Goal: Feedback & Contribution: Leave review/rating

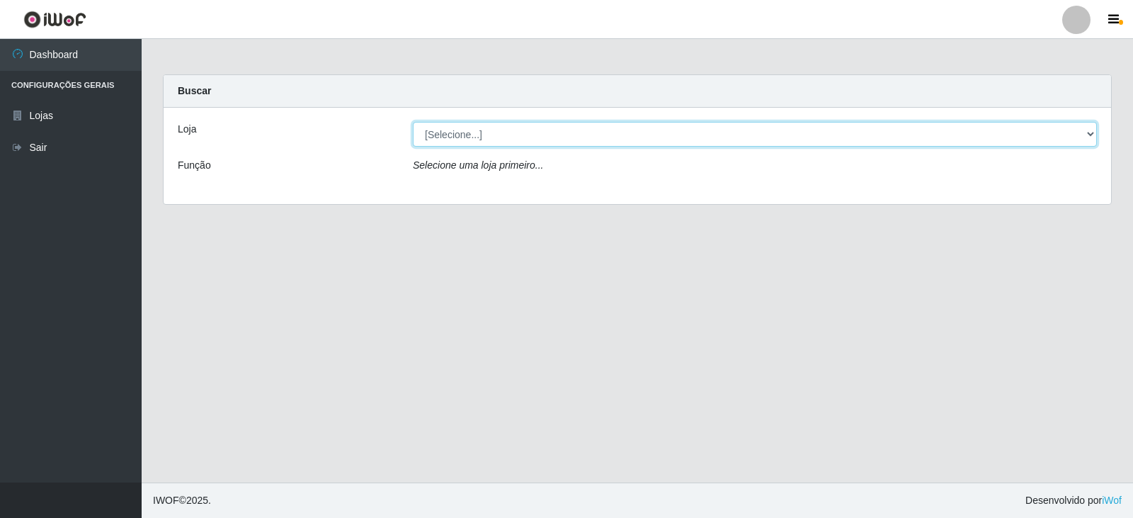
click at [1094, 137] on select "[Selecione...] SuperFácil Atacado - [GEOGRAPHIC_DATA]" at bounding box center [755, 134] width 684 height 25
select select "504"
click at [413, 122] on select "[Selecione...] SuperFácil Atacado - [GEOGRAPHIC_DATA]" at bounding box center [755, 134] width 684 height 25
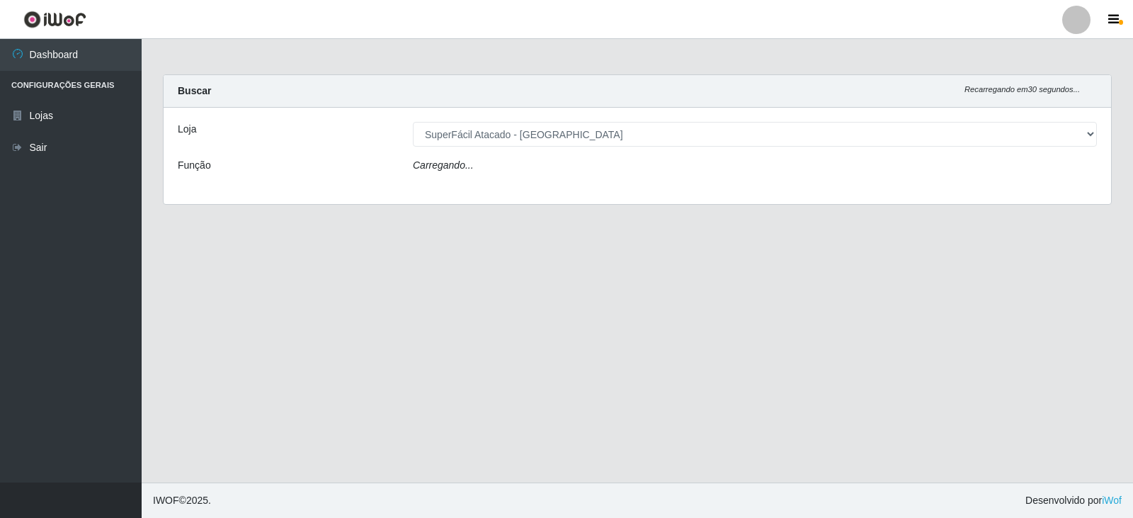
drag, startPoint x: 1025, startPoint y: 145, endPoint x: 1032, endPoint y: 157, distance: 13.6
click at [1020, 173] on div "Carregando..." at bounding box center [754, 168] width 705 height 21
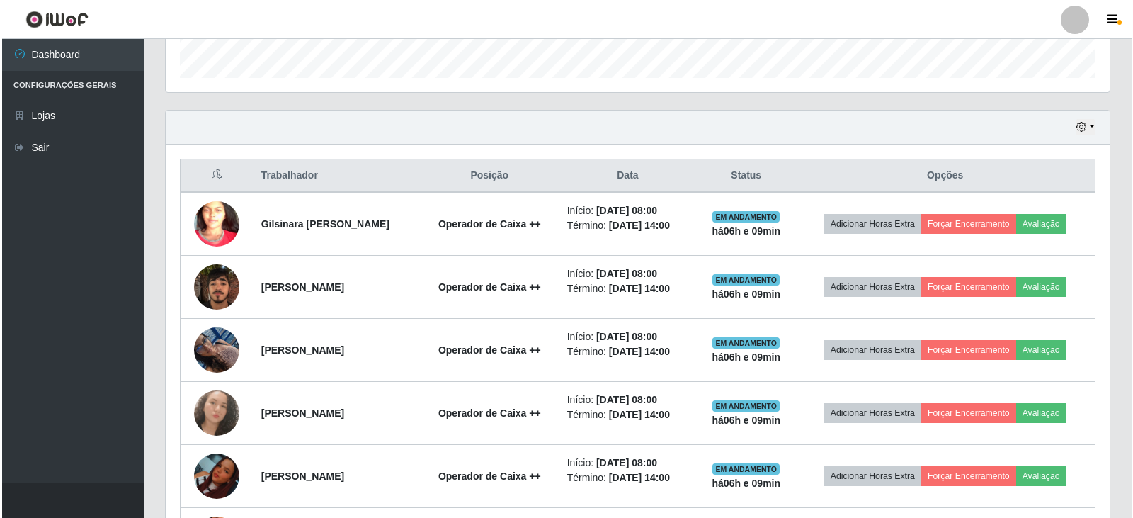
scroll to position [452, 0]
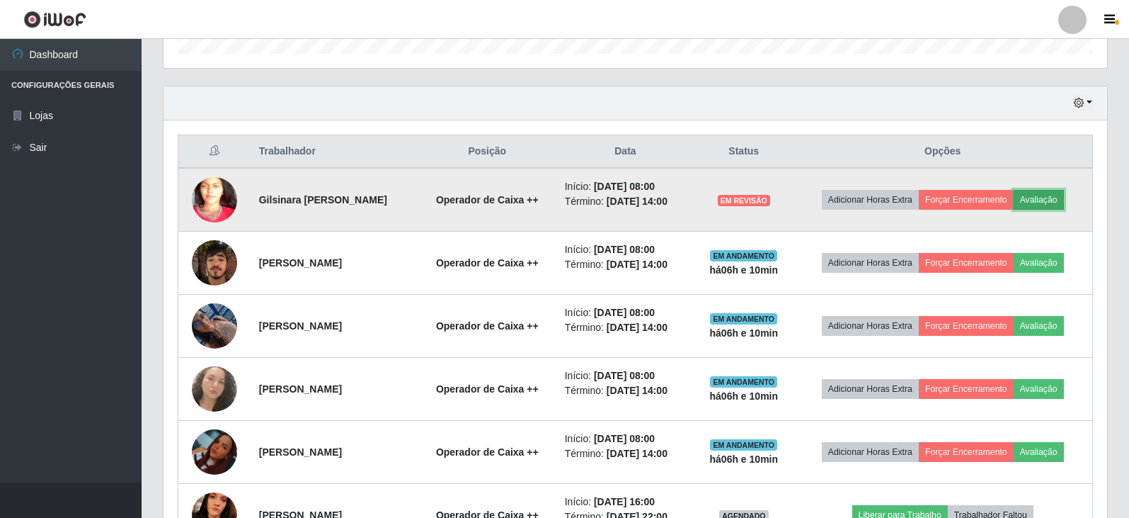
click at [1064, 198] on button "Avaliação" at bounding box center [1039, 200] width 50 height 20
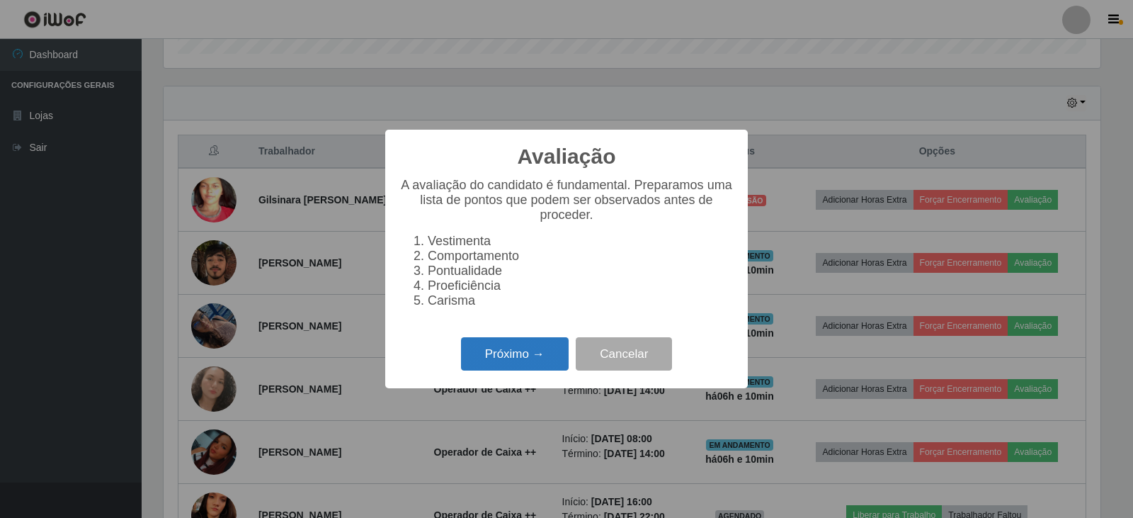
click at [507, 364] on button "Próximo →" at bounding box center [515, 353] width 108 height 33
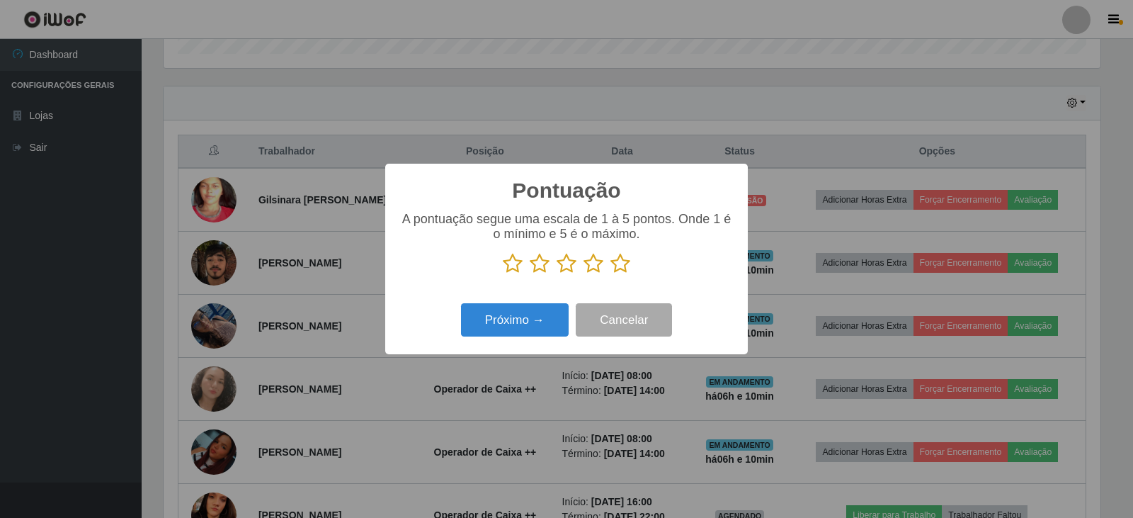
click at [588, 267] on icon at bounding box center [593, 263] width 20 height 21
click at [583, 274] on input "radio" at bounding box center [583, 274] width 0 height 0
drag, startPoint x: 625, startPoint y: 263, endPoint x: 610, endPoint y: 269, distance: 16.8
click at [624, 264] on icon at bounding box center [620, 263] width 20 height 21
click at [610, 274] on input "radio" at bounding box center [610, 274] width 0 height 0
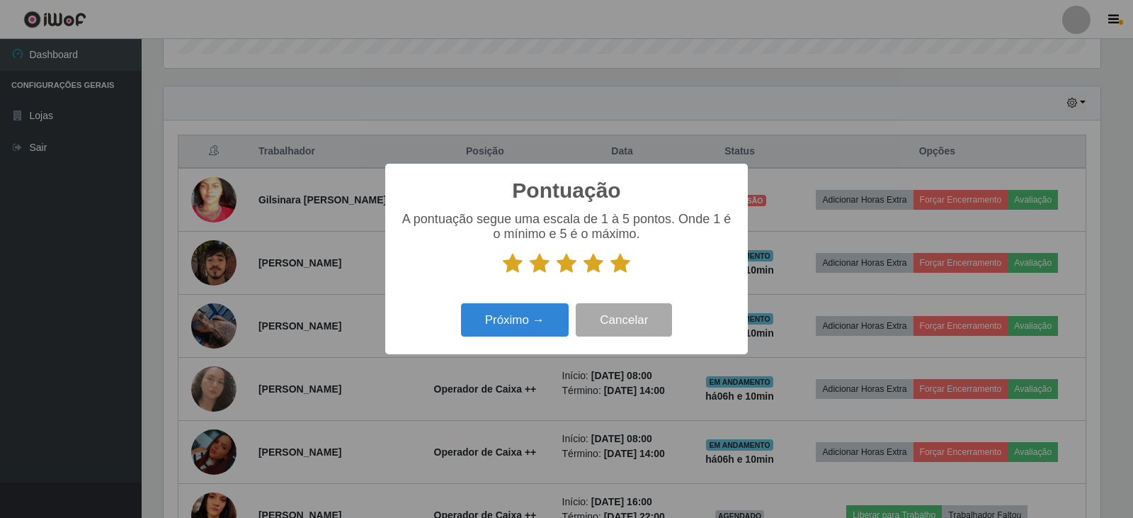
click at [590, 268] on icon at bounding box center [593, 263] width 20 height 21
click at [583, 274] on input "radio" at bounding box center [583, 274] width 0 height 0
click at [525, 326] on button "Próximo →" at bounding box center [515, 319] width 108 height 33
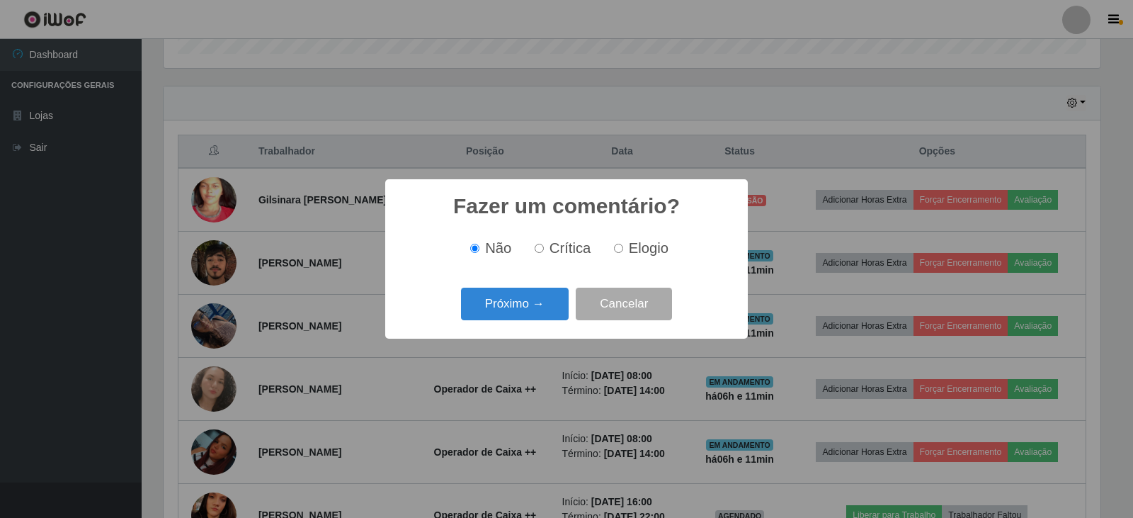
click at [615, 246] on input "Elogio" at bounding box center [618, 248] width 9 height 9
radio input "true"
click at [541, 302] on button "Próximo →" at bounding box center [515, 303] width 108 height 33
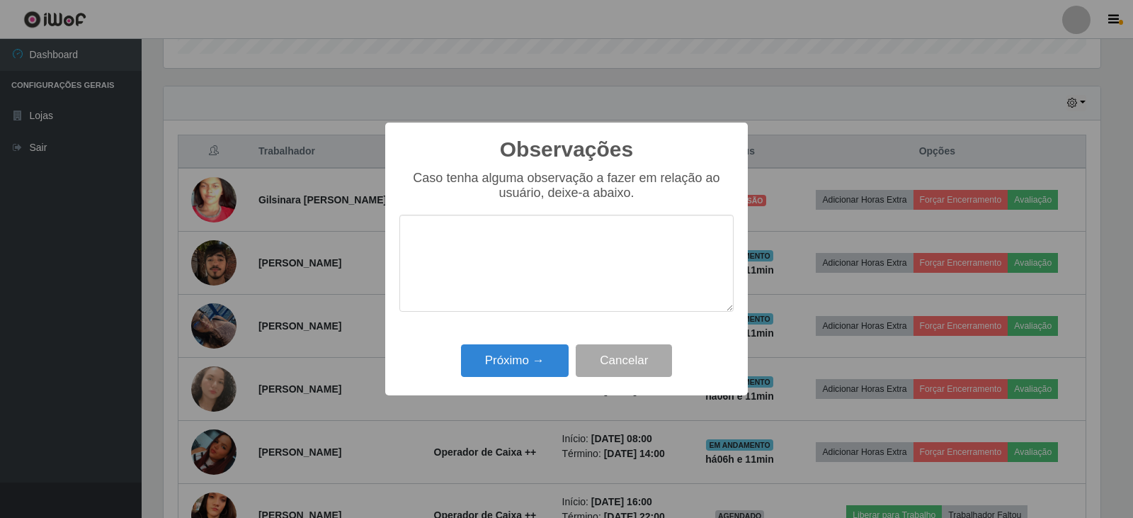
click at [557, 272] on textarea at bounding box center [566, 263] width 334 height 97
type textarea "comprometida"
click at [527, 350] on button "Próximo →" at bounding box center [515, 360] width 108 height 33
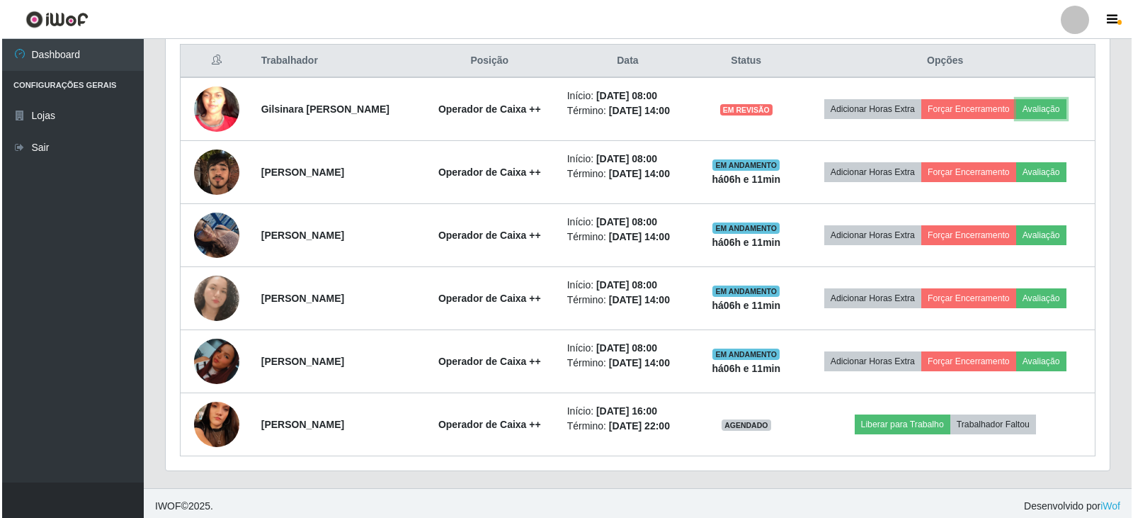
scroll to position [549, 0]
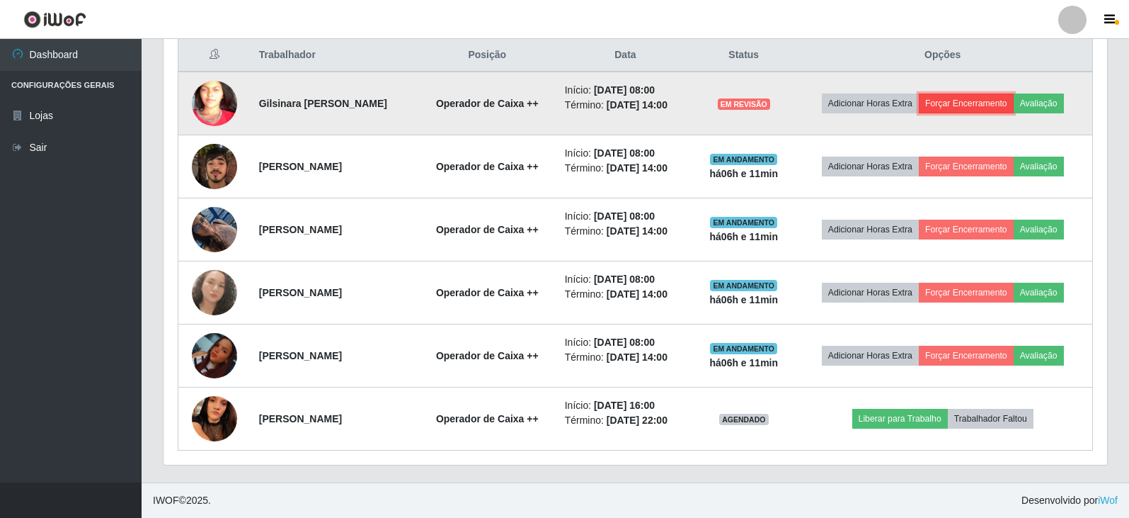
click at [1003, 101] on button "Forçar Encerramento" at bounding box center [966, 103] width 95 height 20
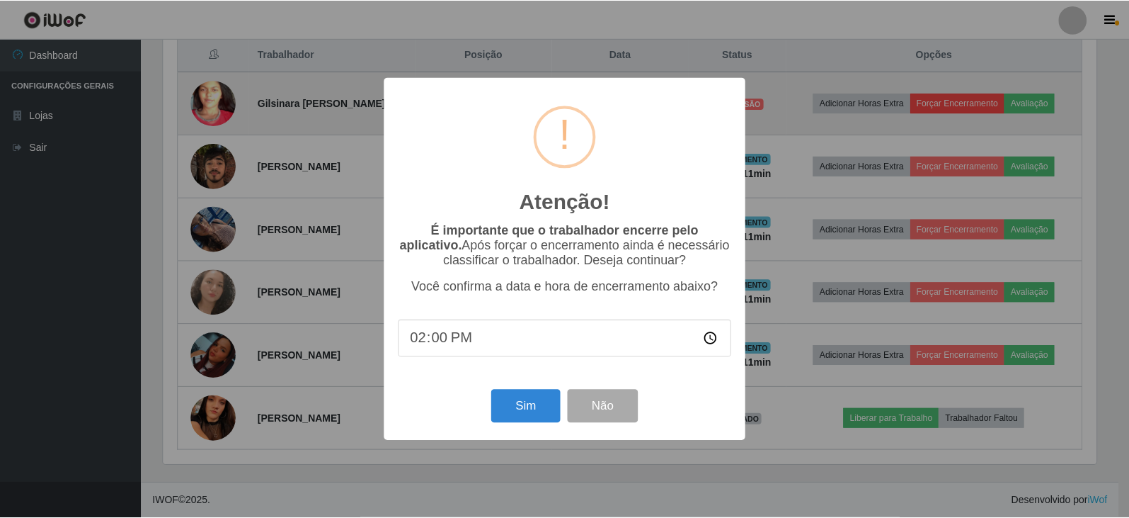
scroll to position [294, 937]
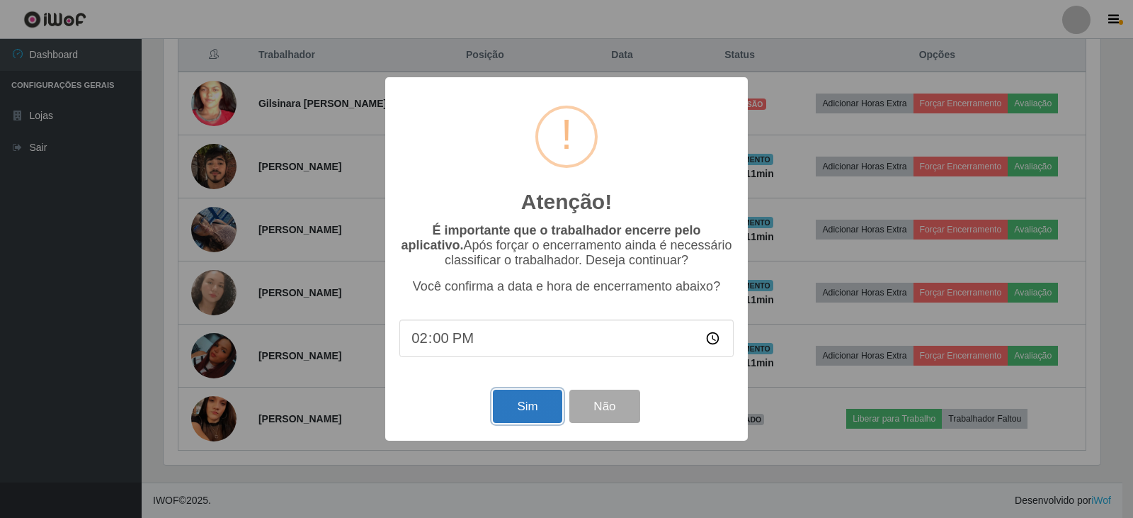
click at [534, 408] on button "Sim" at bounding box center [527, 405] width 69 height 33
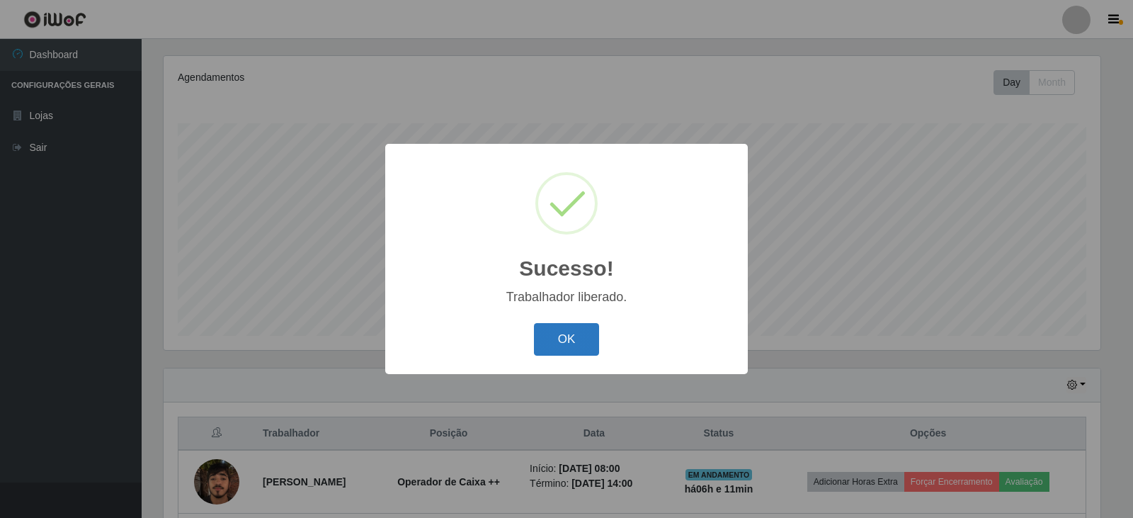
click at [561, 332] on button "OK" at bounding box center [567, 339] width 66 height 33
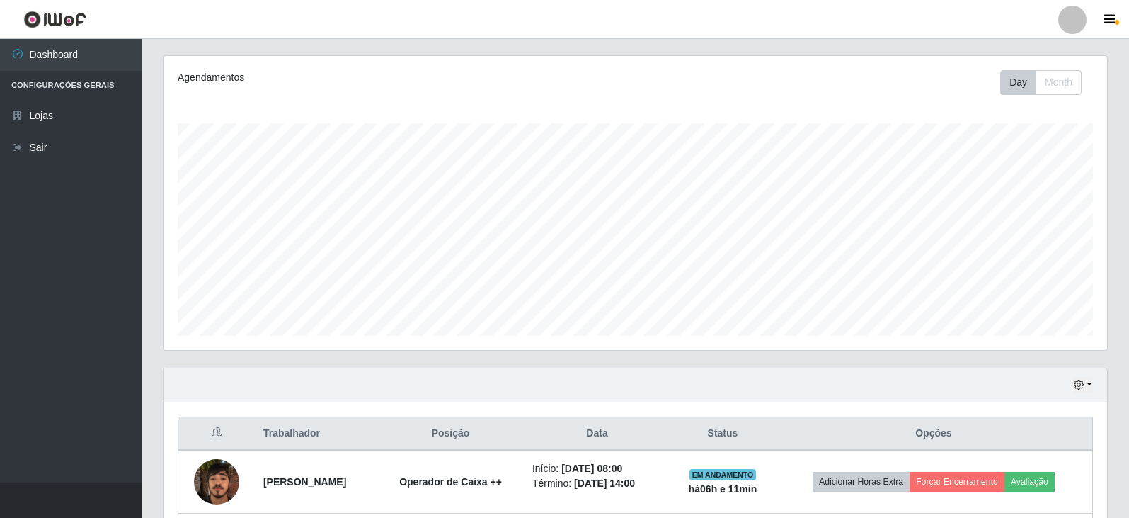
scroll to position [486, 0]
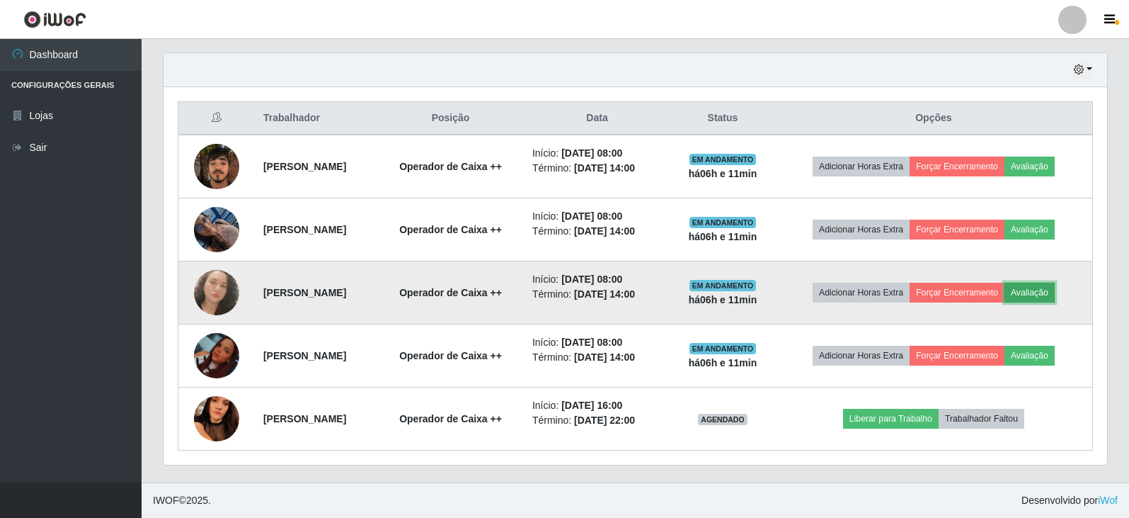
click at [1048, 292] on button "Avaliação" at bounding box center [1030, 292] width 50 height 20
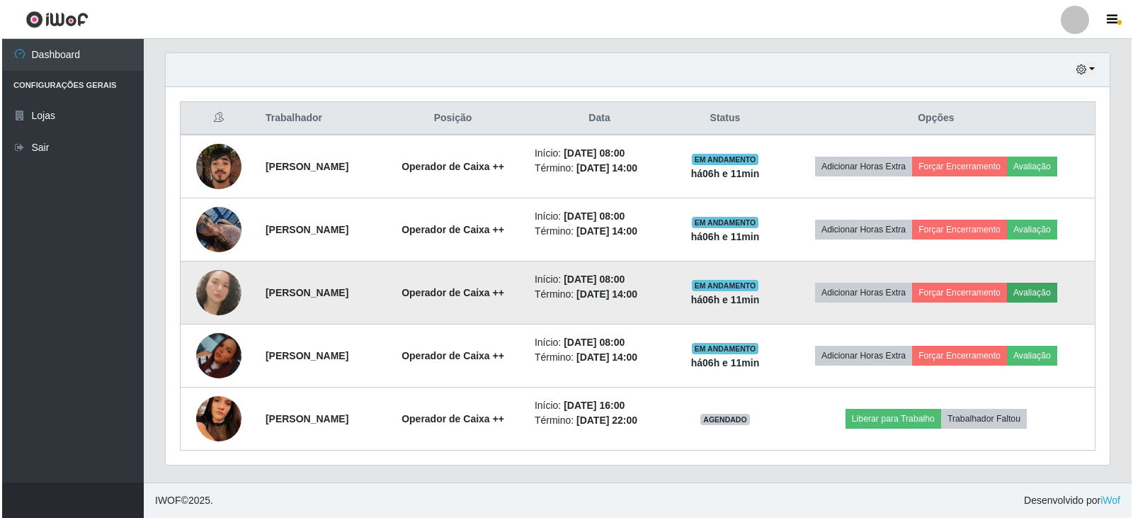
scroll to position [294, 937]
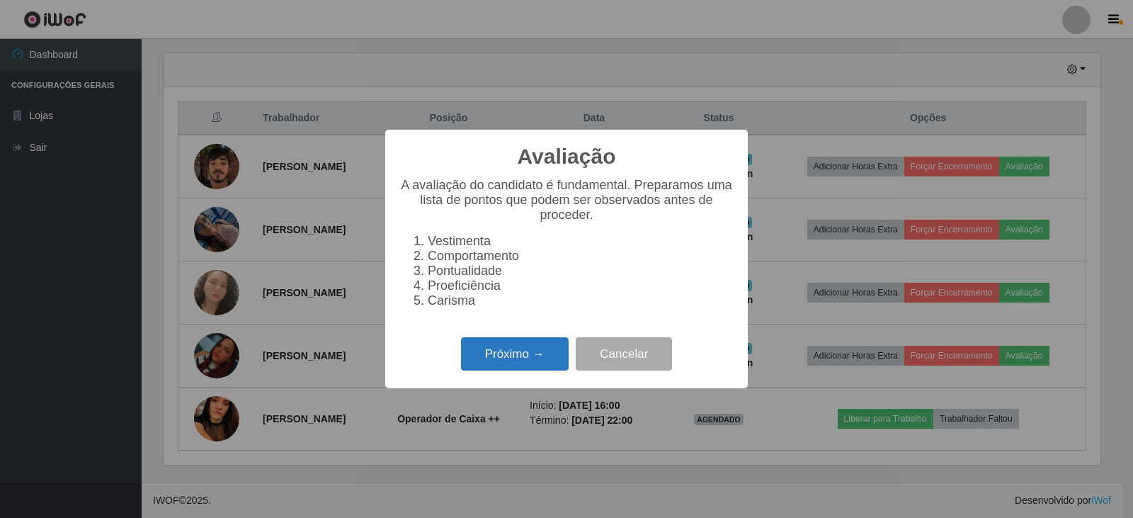
click at [538, 362] on button "Próximo →" at bounding box center [515, 353] width 108 height 33
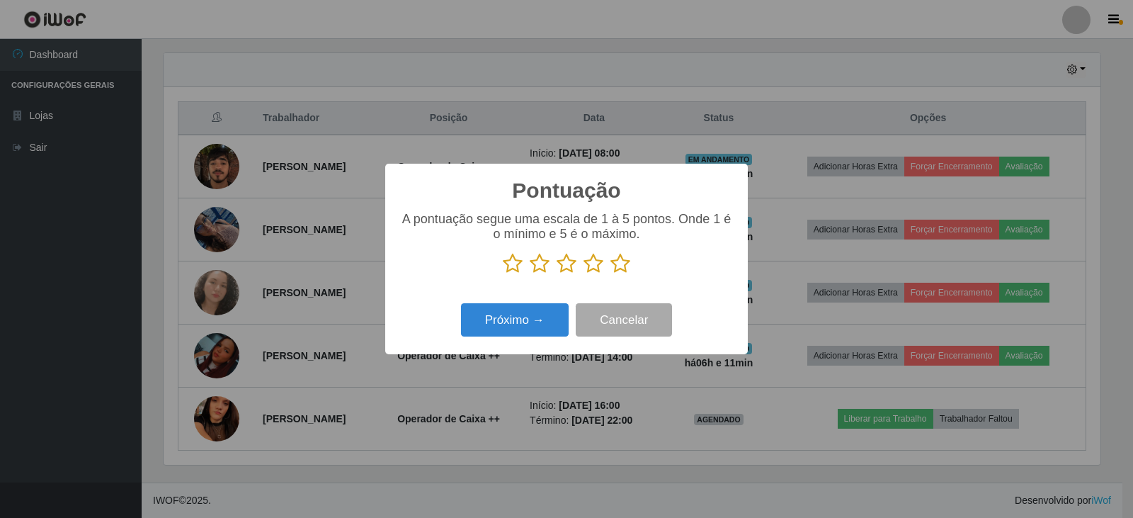
click at [622, 271] on icon at bounding box center [620, 263] width 20 height 21
click at [610, 274] on input "radio" at bounding box center [610, 274] width 0 height 0
click at [510, 318] on button "Próximo →" at bounding box center [515, 319] width 108 height 33
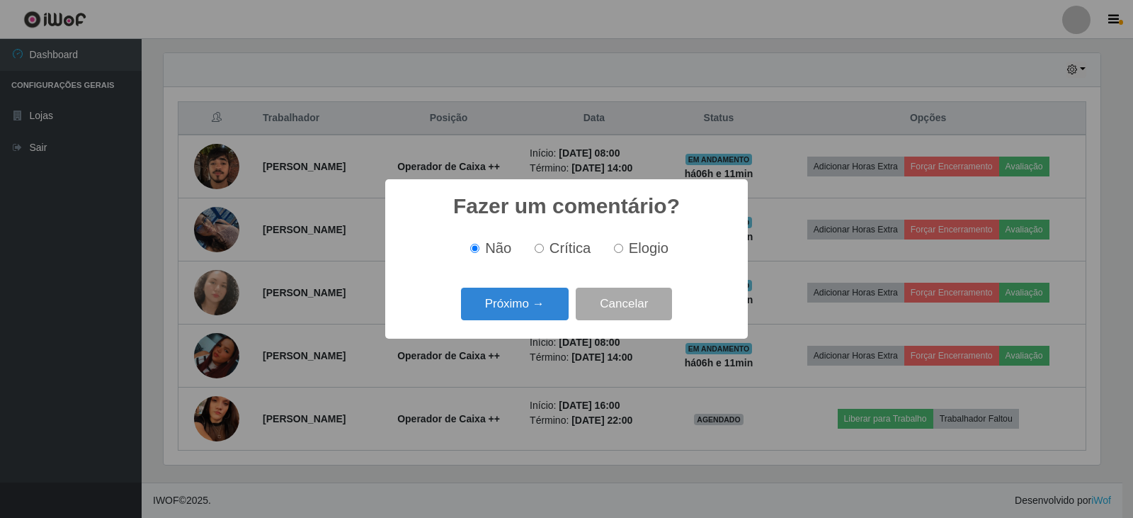
click at [633, 246] on span "Elogio" at bounding box center [649, 248] width 40 height 16
click at [623, 246] on input "Elogio" at bounding box center [618, 248] width 9 height 9
radio input "true"
click at [503, 309] on button "Próximo →" at bounding box center [515, 303] width 108 height 33
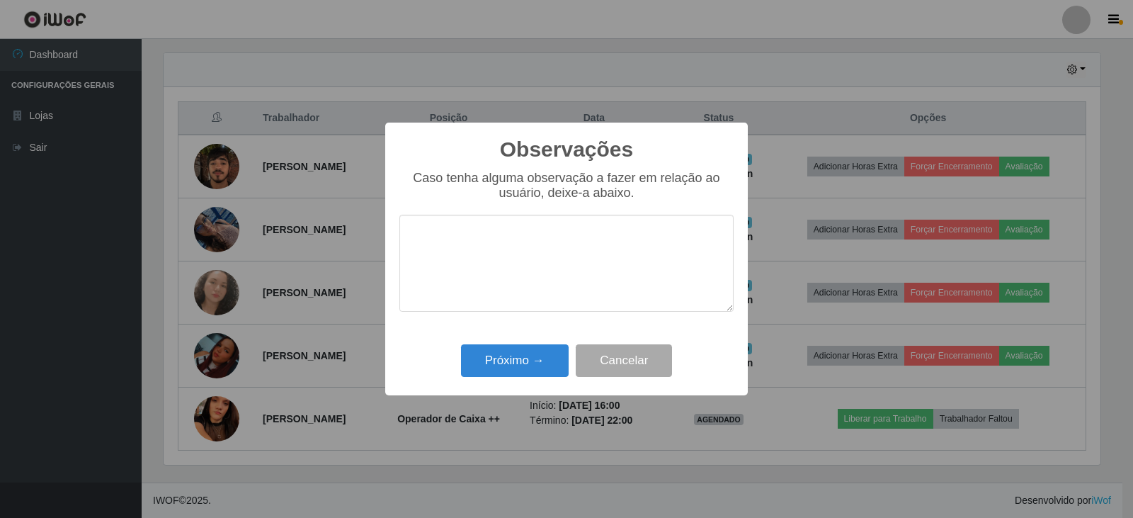
click at [532, 239] on textarea at bounding box center [566, 263] width 334 height 97
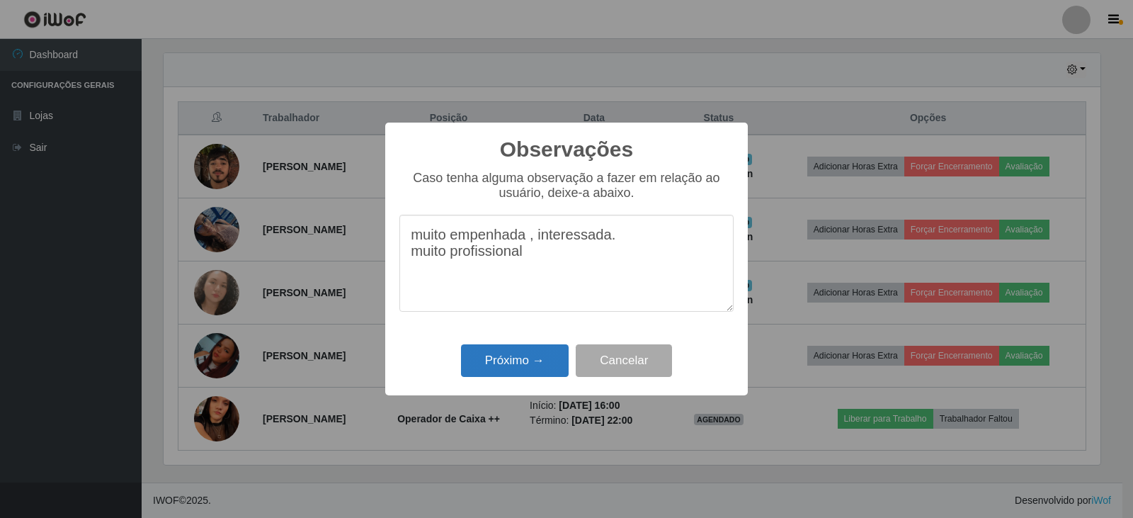
type textarea "muito empenhada , interessada. muito profissional"
click at [513, 364] on button "Próximo →" at bounding box center [515, 360] width 108 height 33
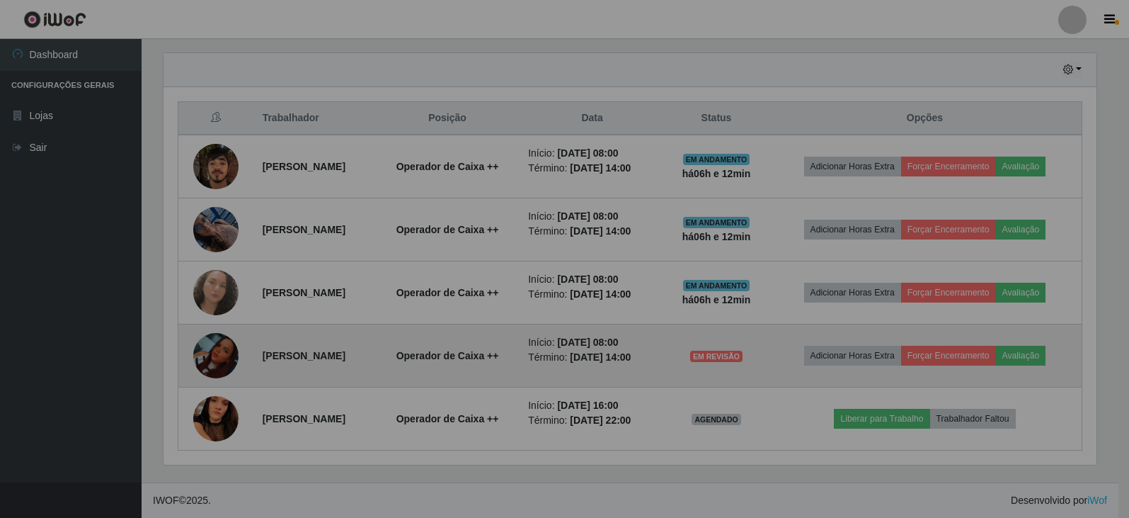
scroll to position [294, 944]
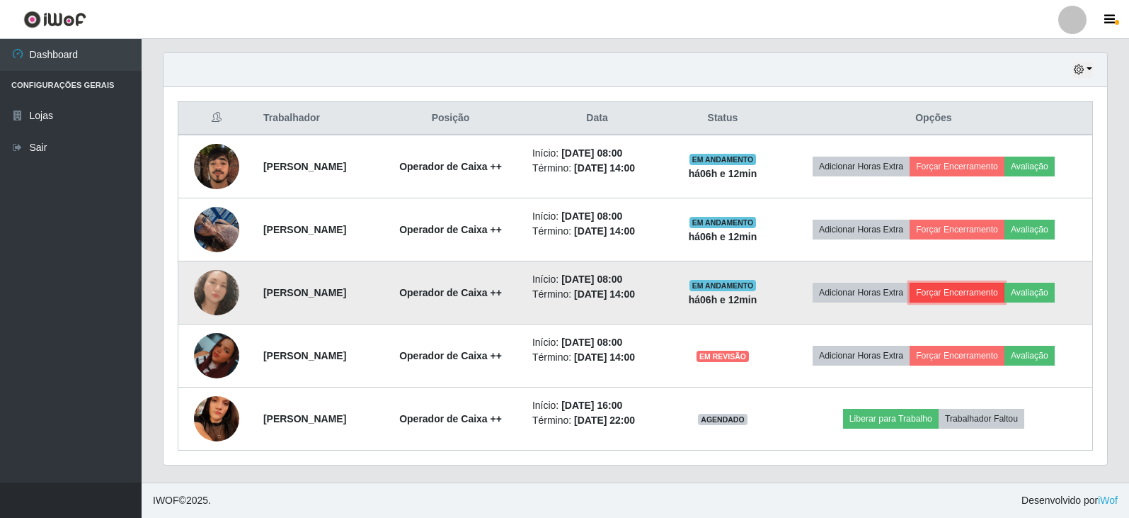
click at [973, 291] on button "Forçar Encerramento" at bounding box center [957, 292] width 95 height 20
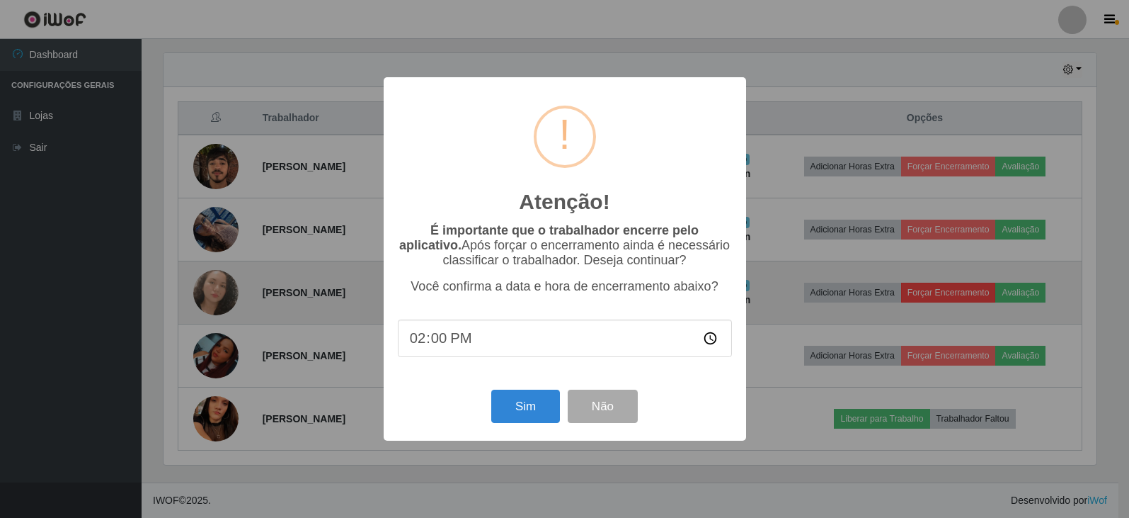
scroll to position [294, 937]
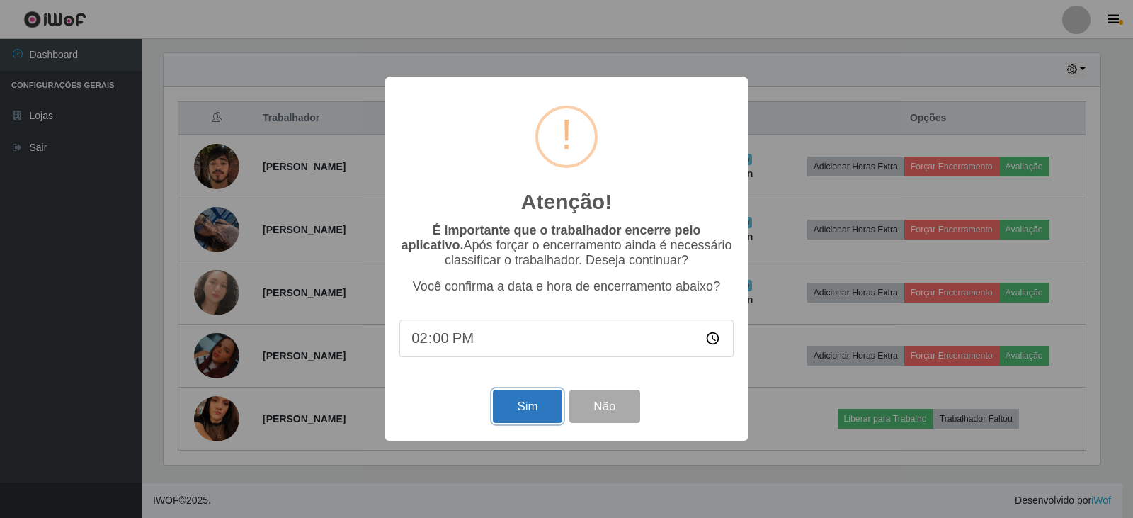
click at [518, 407] on button "Sim" at bounding box center [527, 405] width 69 height 33
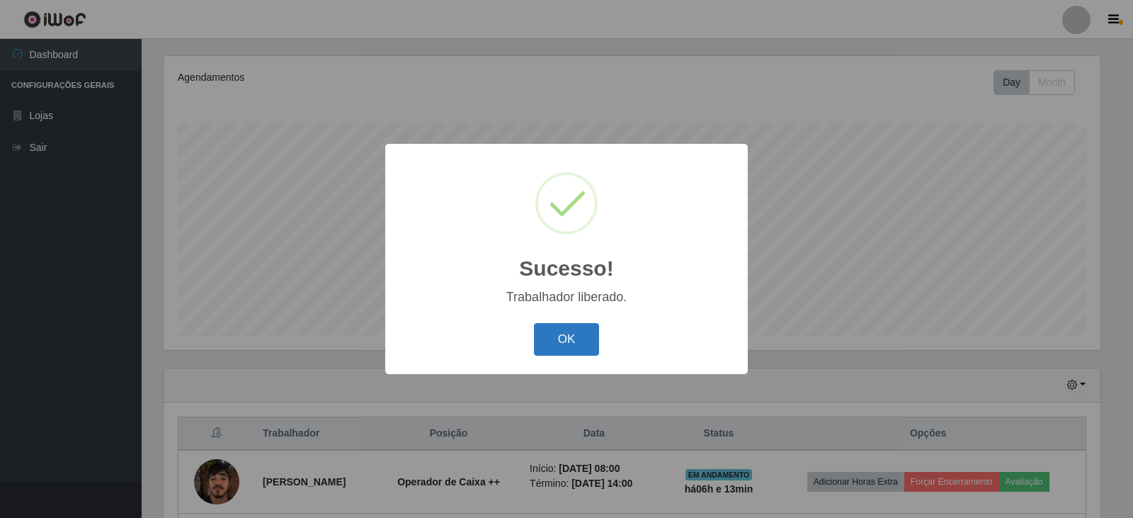
click at [583, 349] on button "OK" at bounding box center [567, 339] width 66 height 33
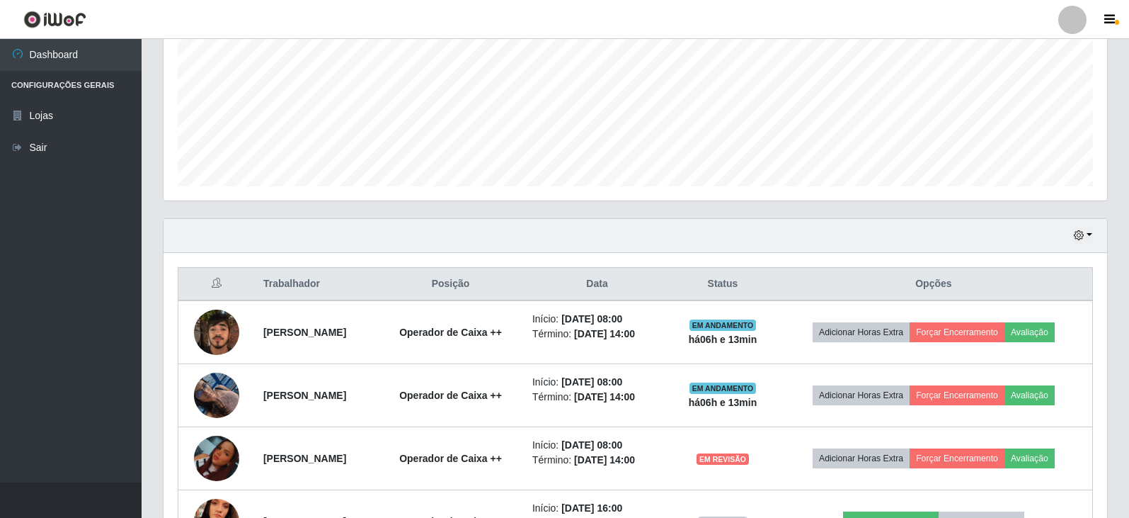
scroll to position [408, 0]
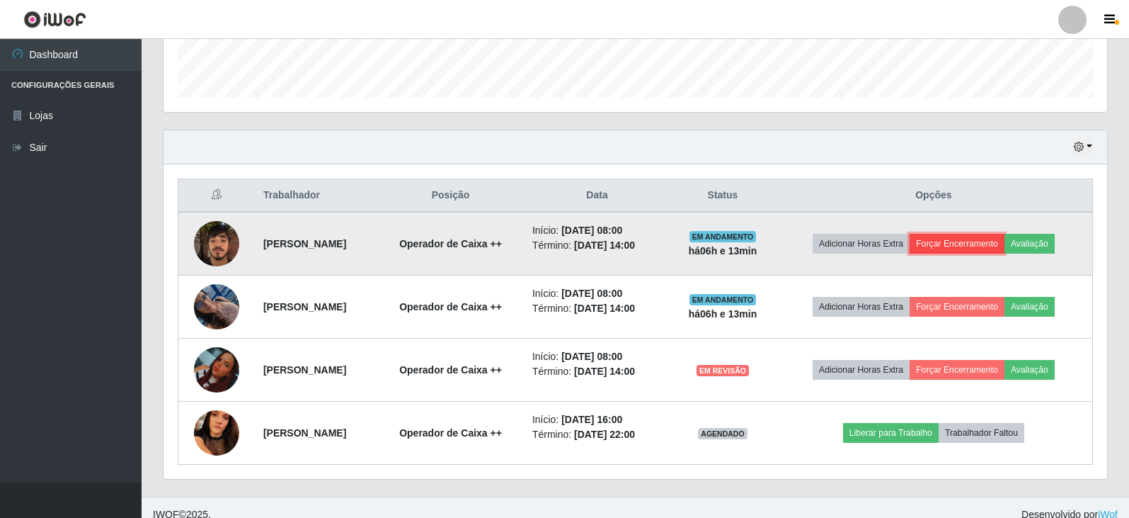
click at [959, 241] on button "Forçar Encerramento" at bounding box center [957, 244] width 95 height 20
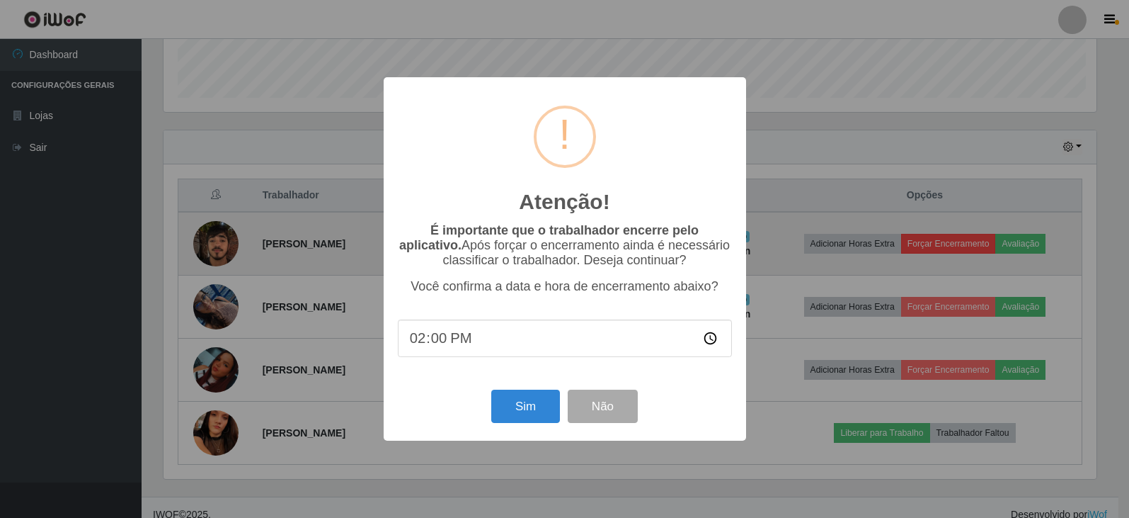
scroll to position [294, 937]
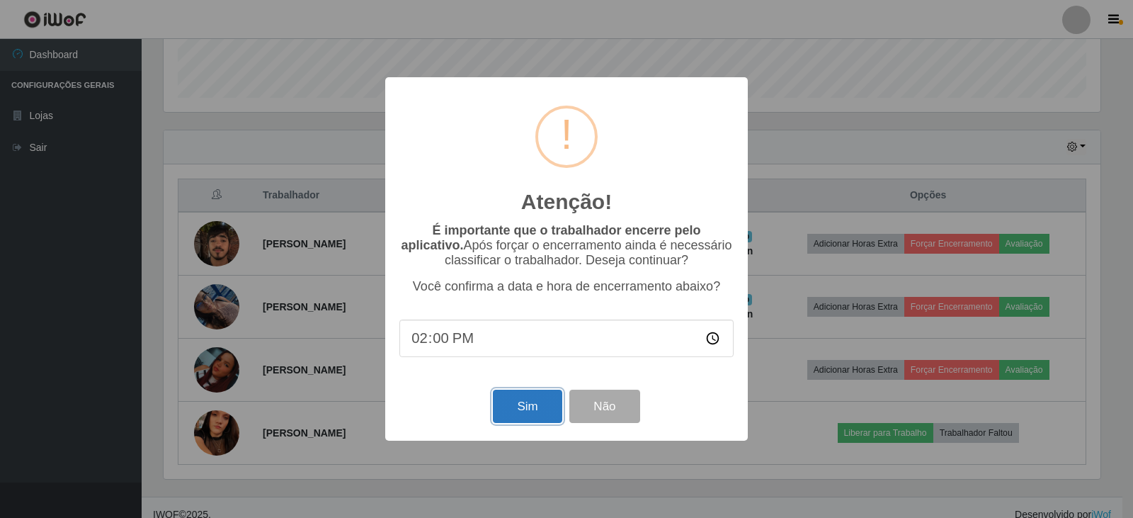
click at [526, 416] on button "Sim" at bounding box center [527, 405] width 69 height 33
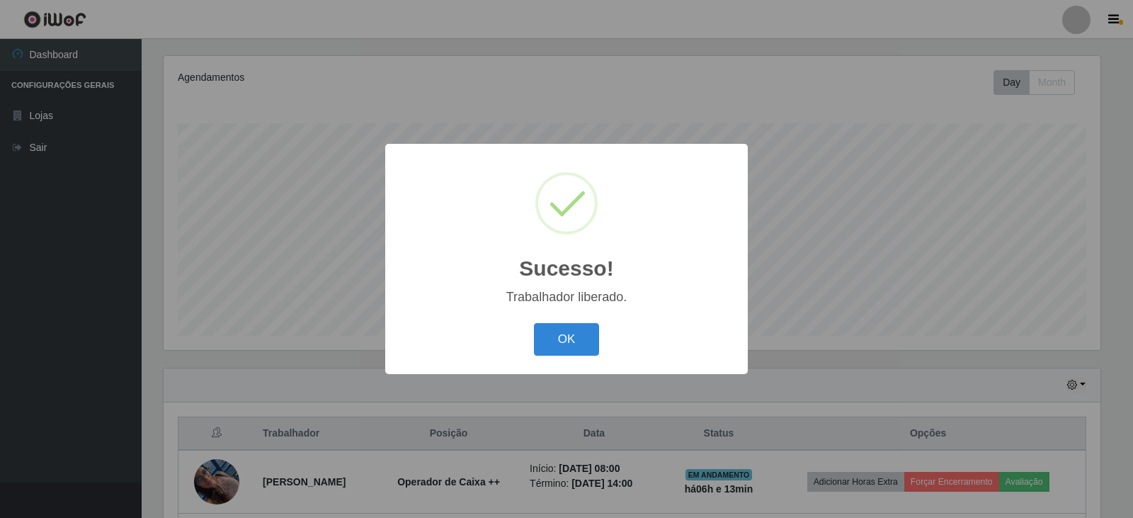
click at [583, 321] on div "OK Cancel" at bounding box center [566, 339] width 334 height 40
click at [584, 332] on button "OK" at bounding box center [567, 339] width 66 height 33
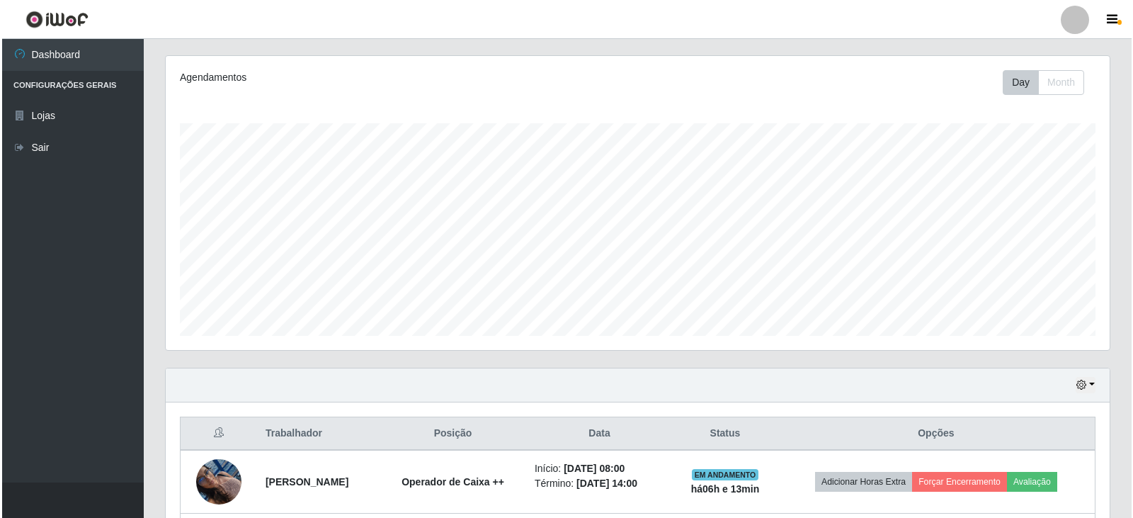
scroll to position [360, 0]
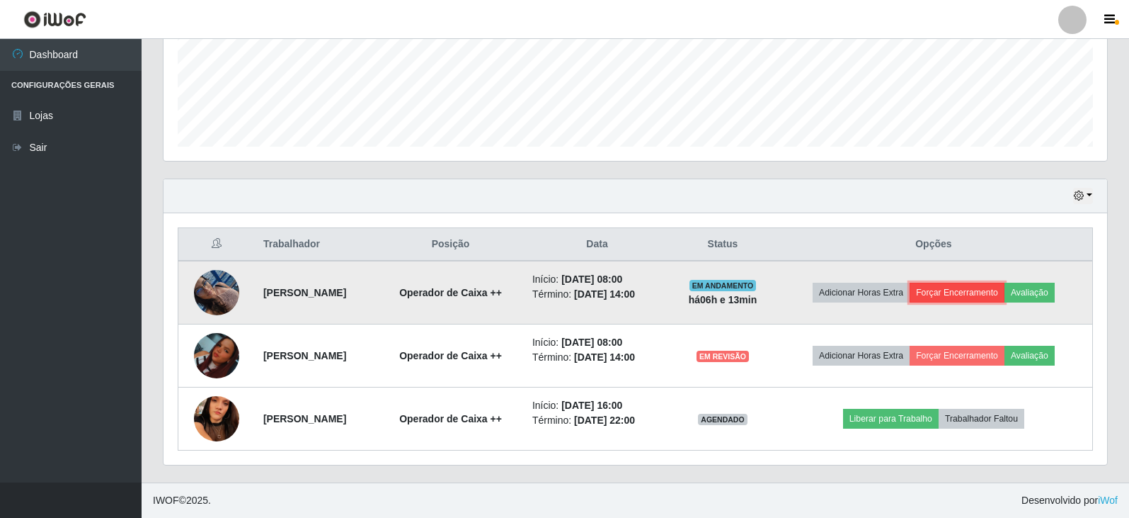
click at [963, 291] on button "Forçar Encerramento" at bounding box center [957, 292] width 95 height 20
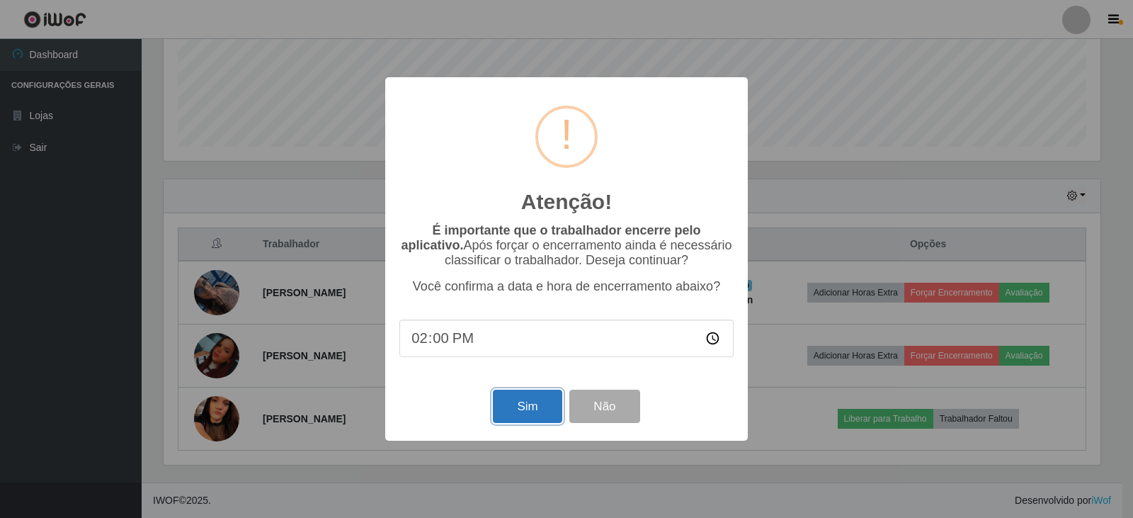
click at [536, 406] on button "Sim" at bounding box center [527, 405] width 69 height 33
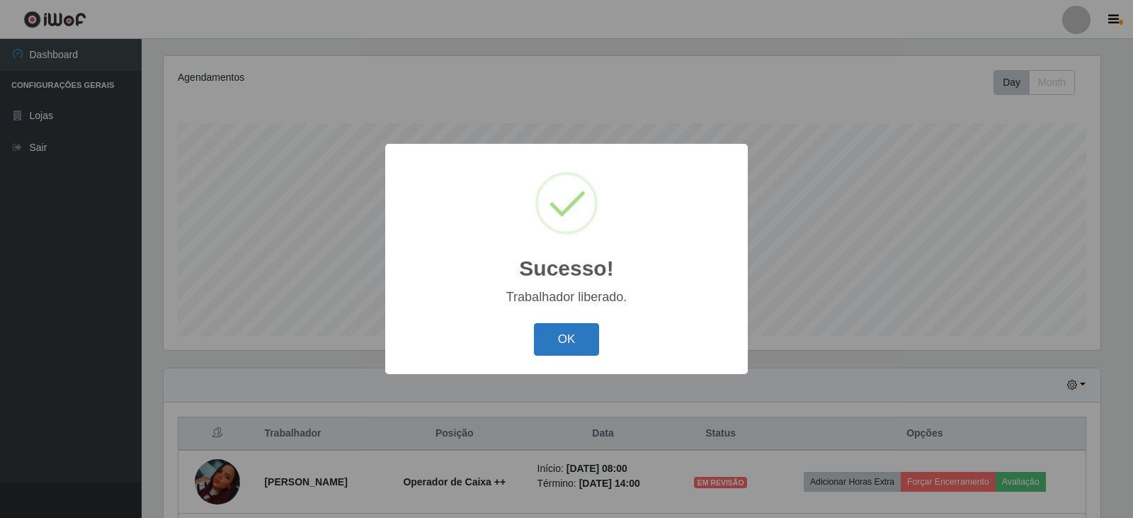
click at [549, 349] on button "OK" at bounding box center [567, 339] width 66 height 33
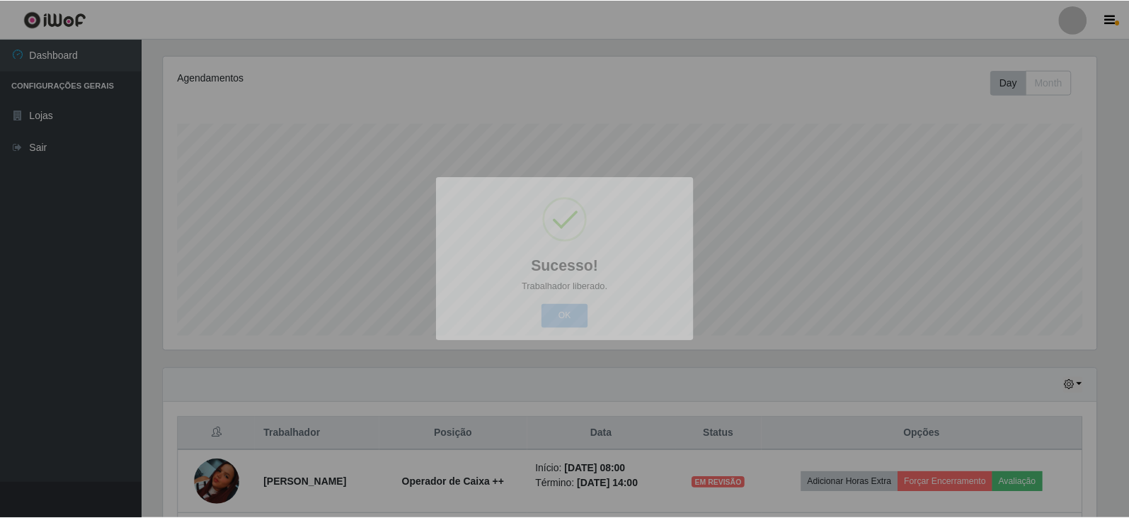
scroll to position [0, 0]
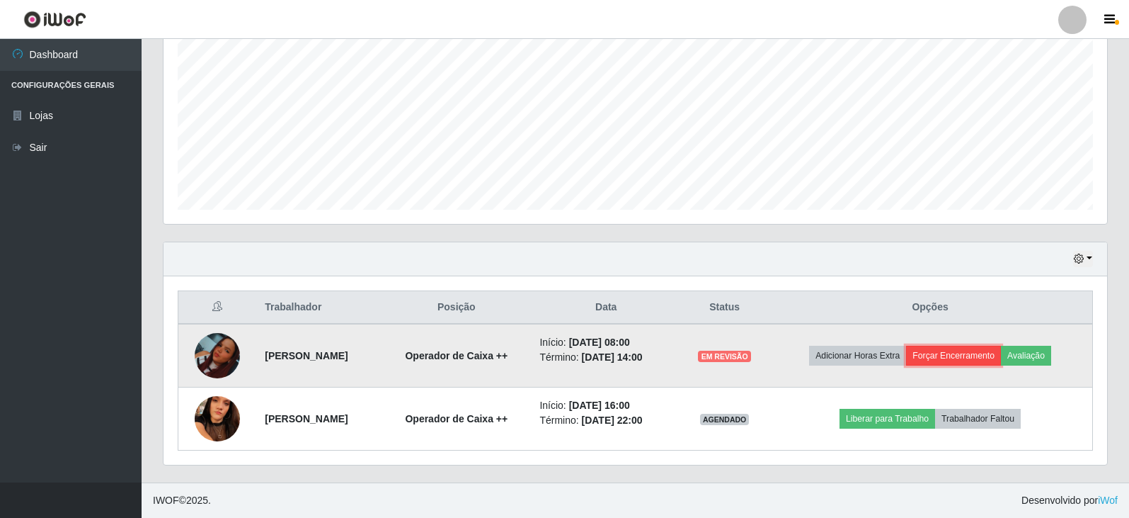
click at [936, 349] on button "Forçar Encerramento" at bounding box center [953, 355] width 95 height 20
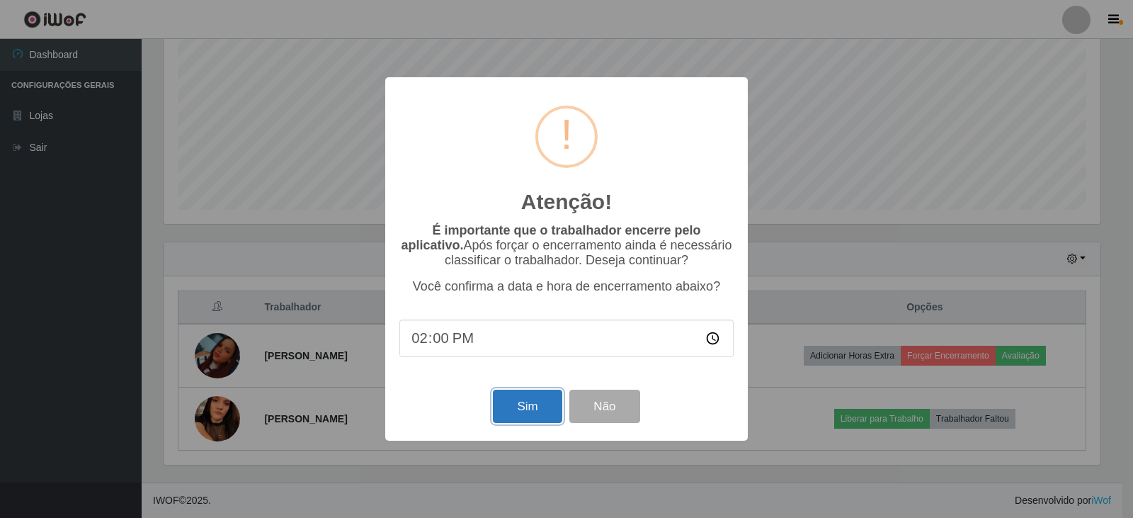
click at [520, 406] on button "Sim" at bounding box center [527, 405] width 69 height 33
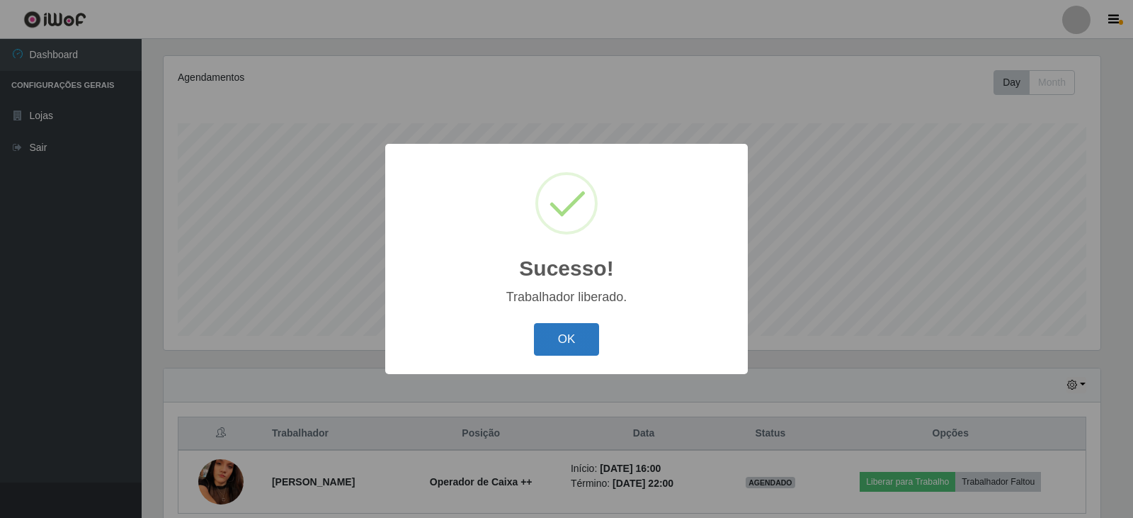
click at [539, 346] on button "OK" at bounding box center [567, 339] width 66 height 33
